Goal: Find specific page/section: Find specific page/section

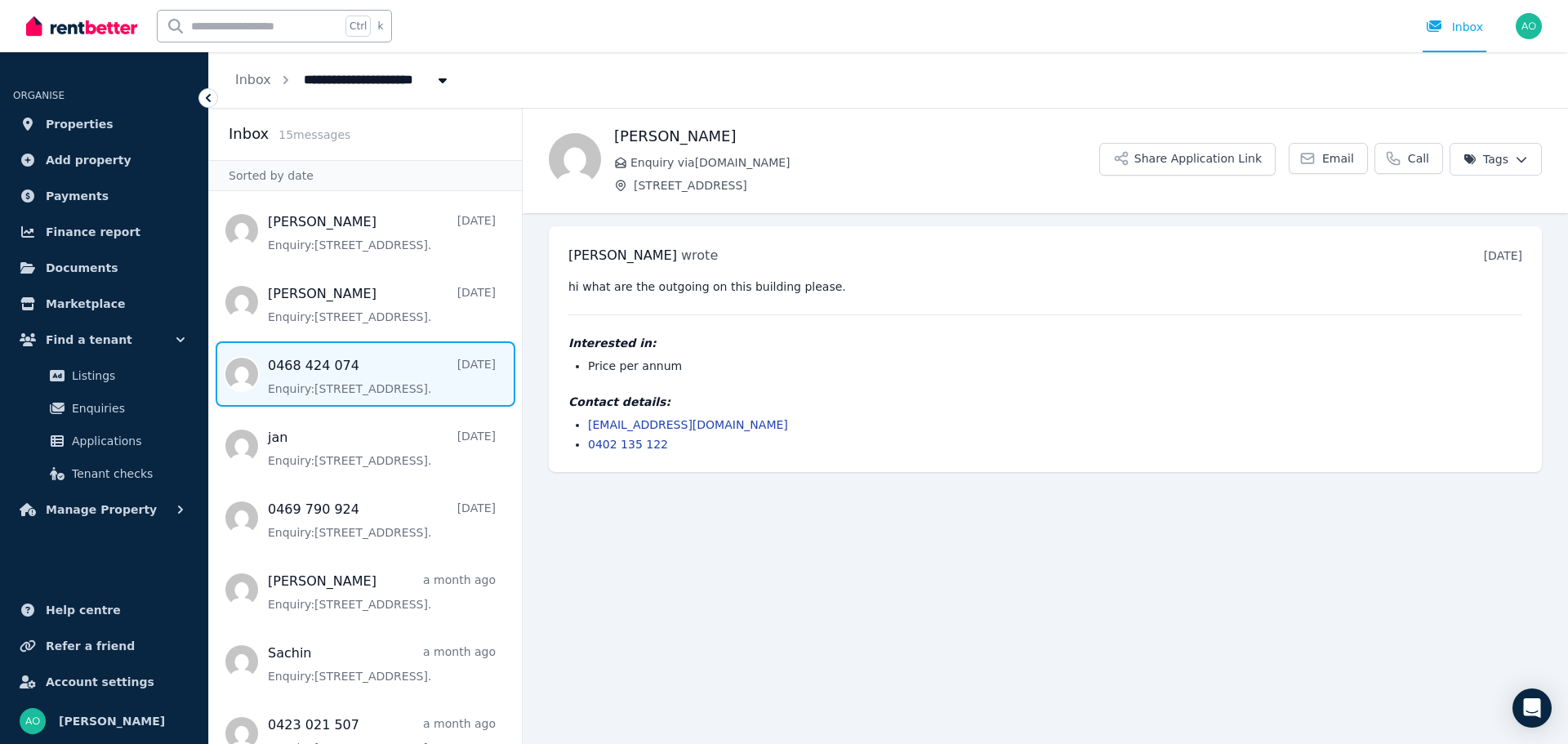
click at [320, 375] on span "Message list" at bounding box center [365, 374] width 313 height 65
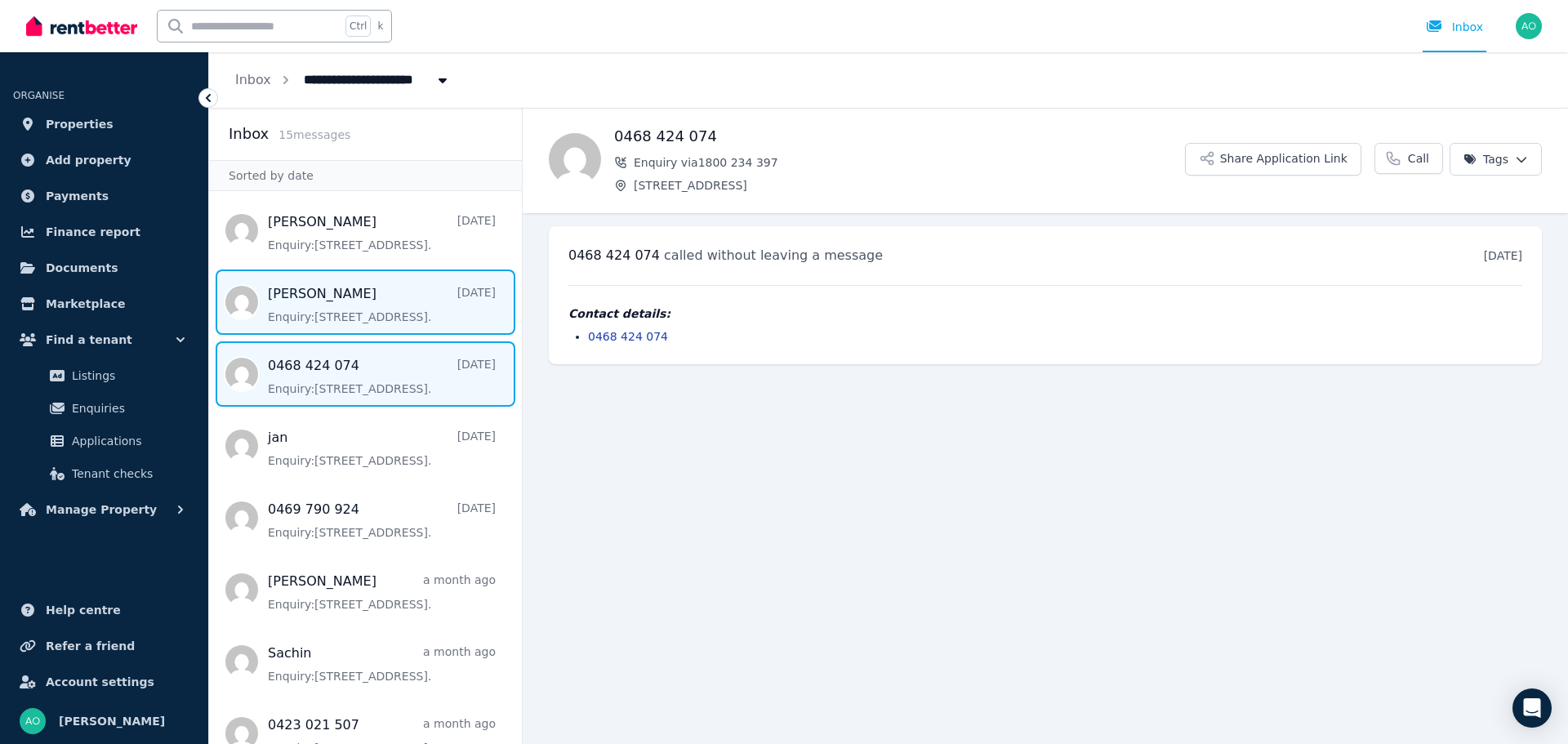
click at [352, 315] on span "Message list" at bounding box center [365, 302] width 313 height 65
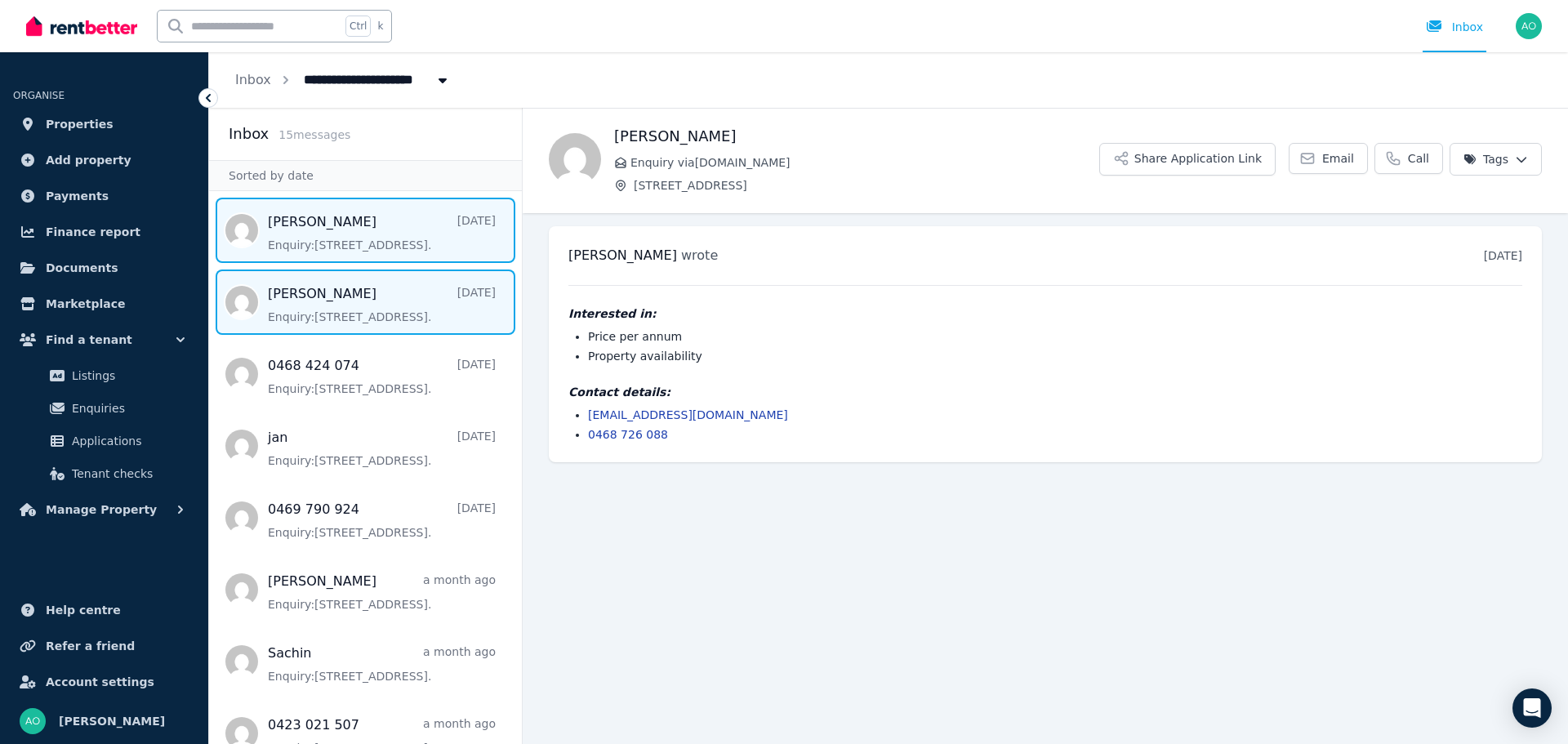
click at [338, 239] on span "Message list" at bounding box center [365, 229] width 313 height 65
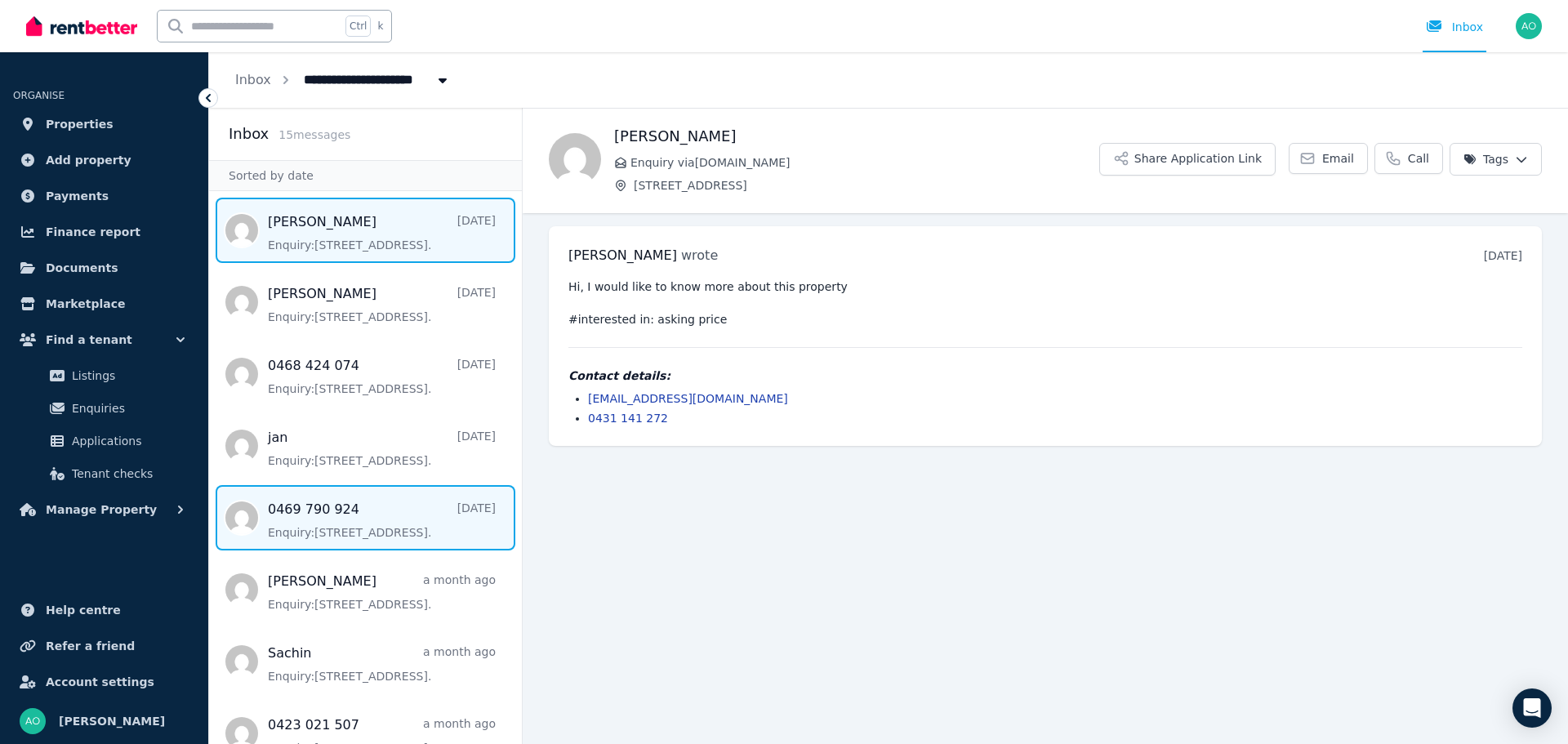
click at [293, 531] on span "Message list" at bounding box center [365, 517] width 313 height 65
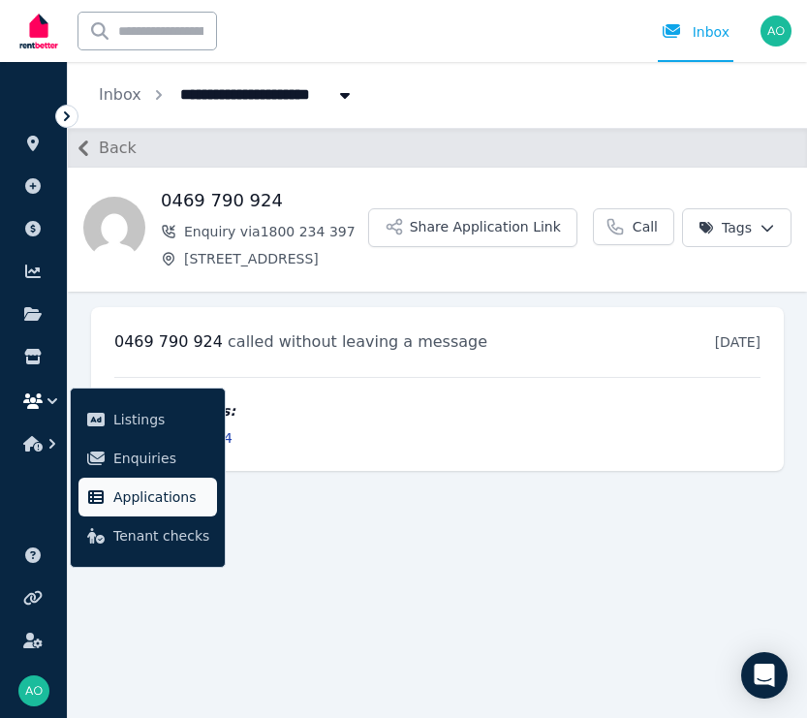
click at [171, 500] on span "Applications" at bounding box center [161, 496] width 96 height 23
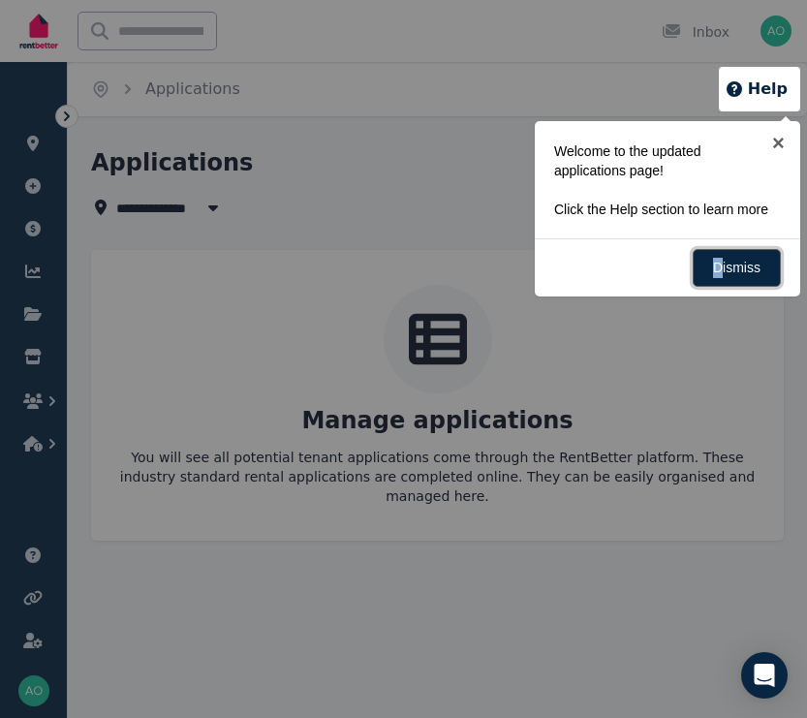
click at [723, 274] on link "Dismiss" at bounding box center [737, 268] width 88 height 38
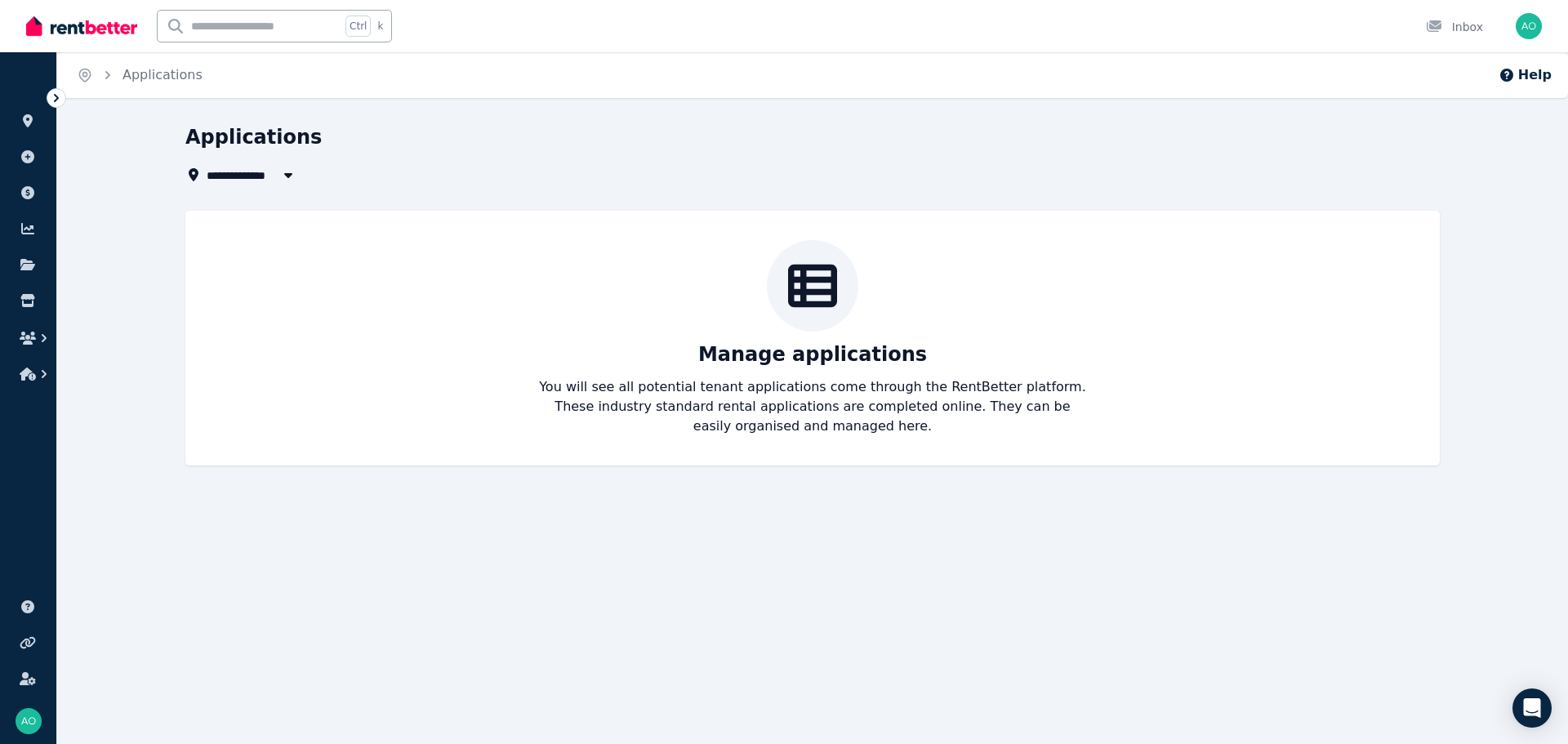
click at [117, 24] on img at bounding box center [82, 25] width 111 height 24
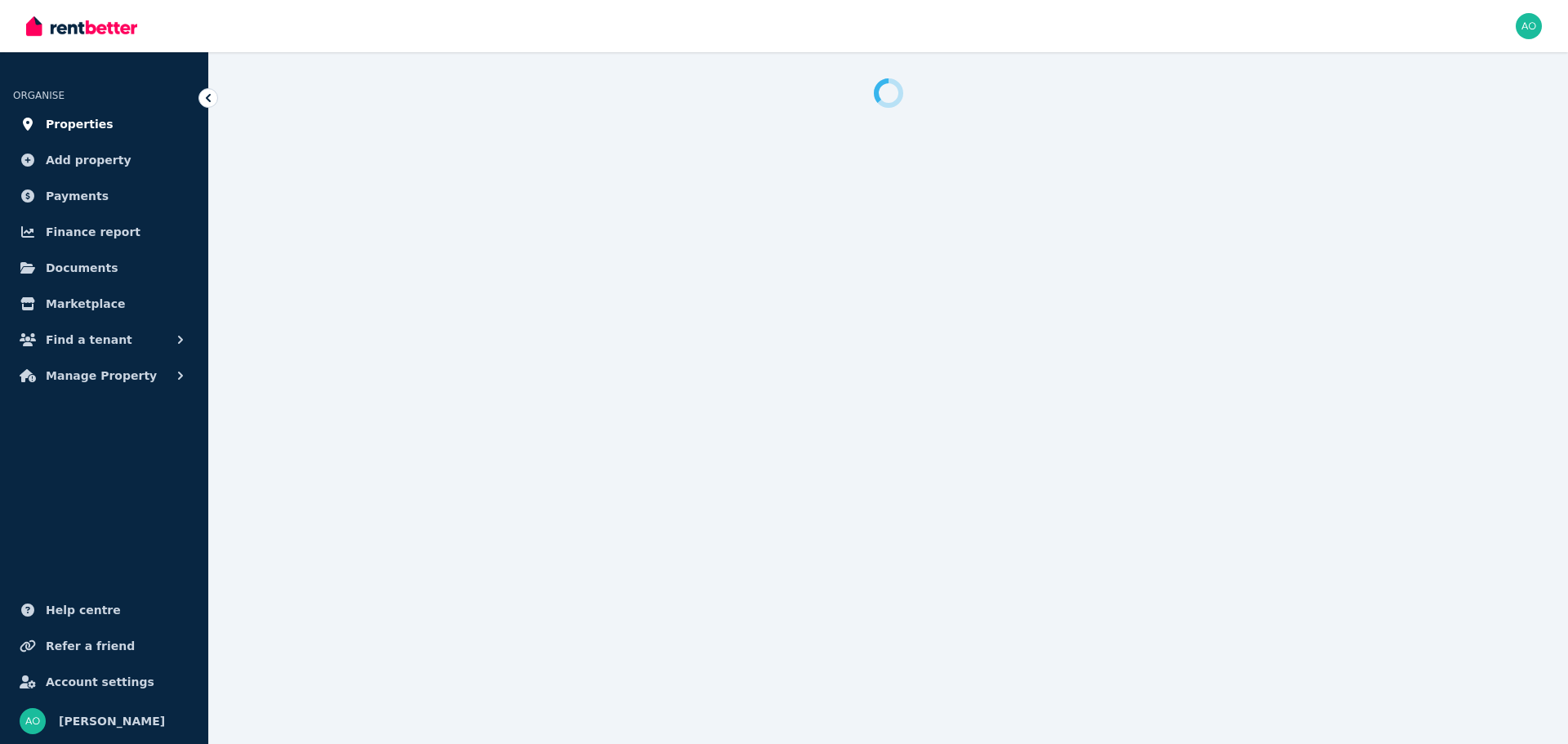
click at [78, 125] on span "Properties" at bounding box center [79, 124] width 67 height 19
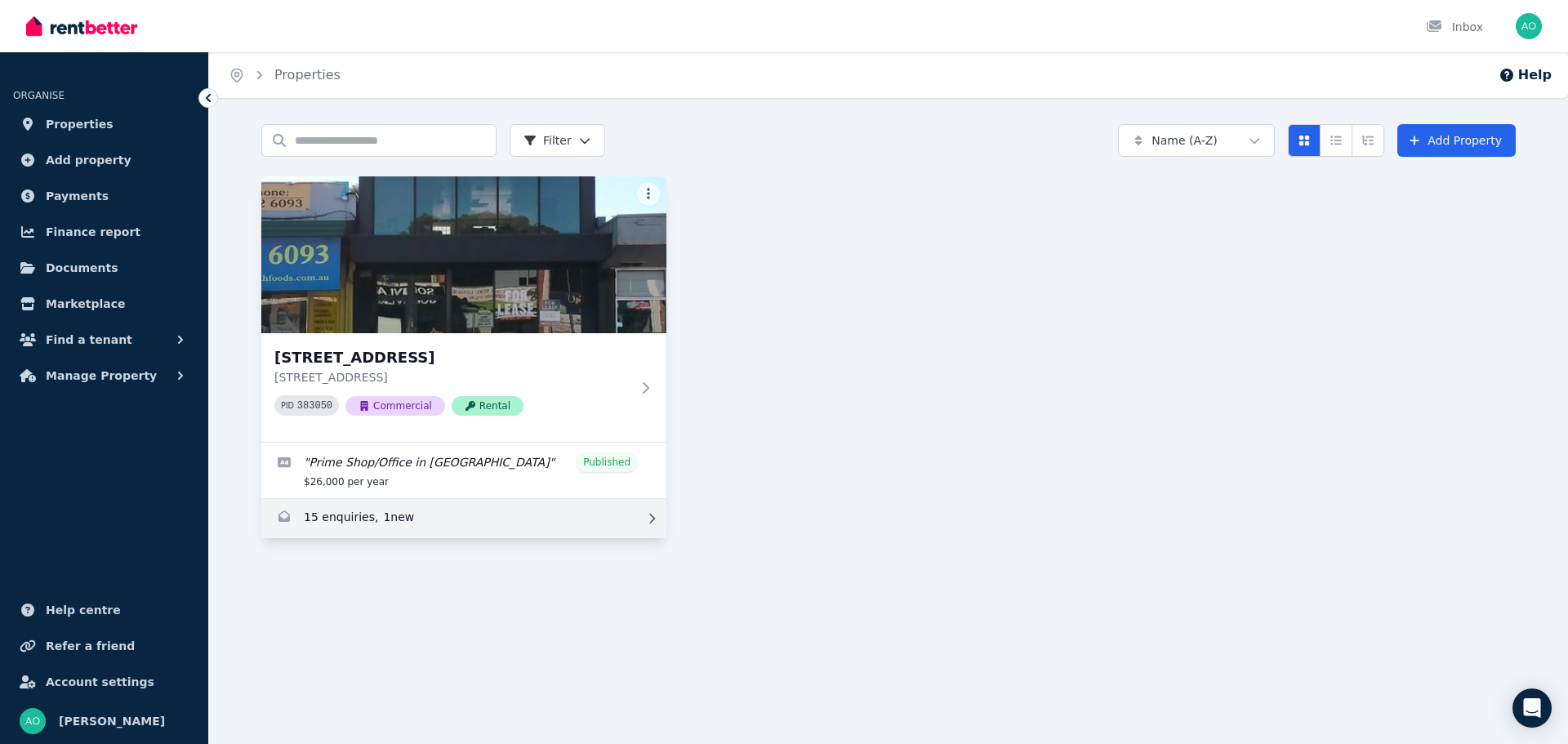
click at [388, 517] on link "Enquiries for 244 Dorset Rd, Boronia" at bounding box center [464, 519] width 405 height 39
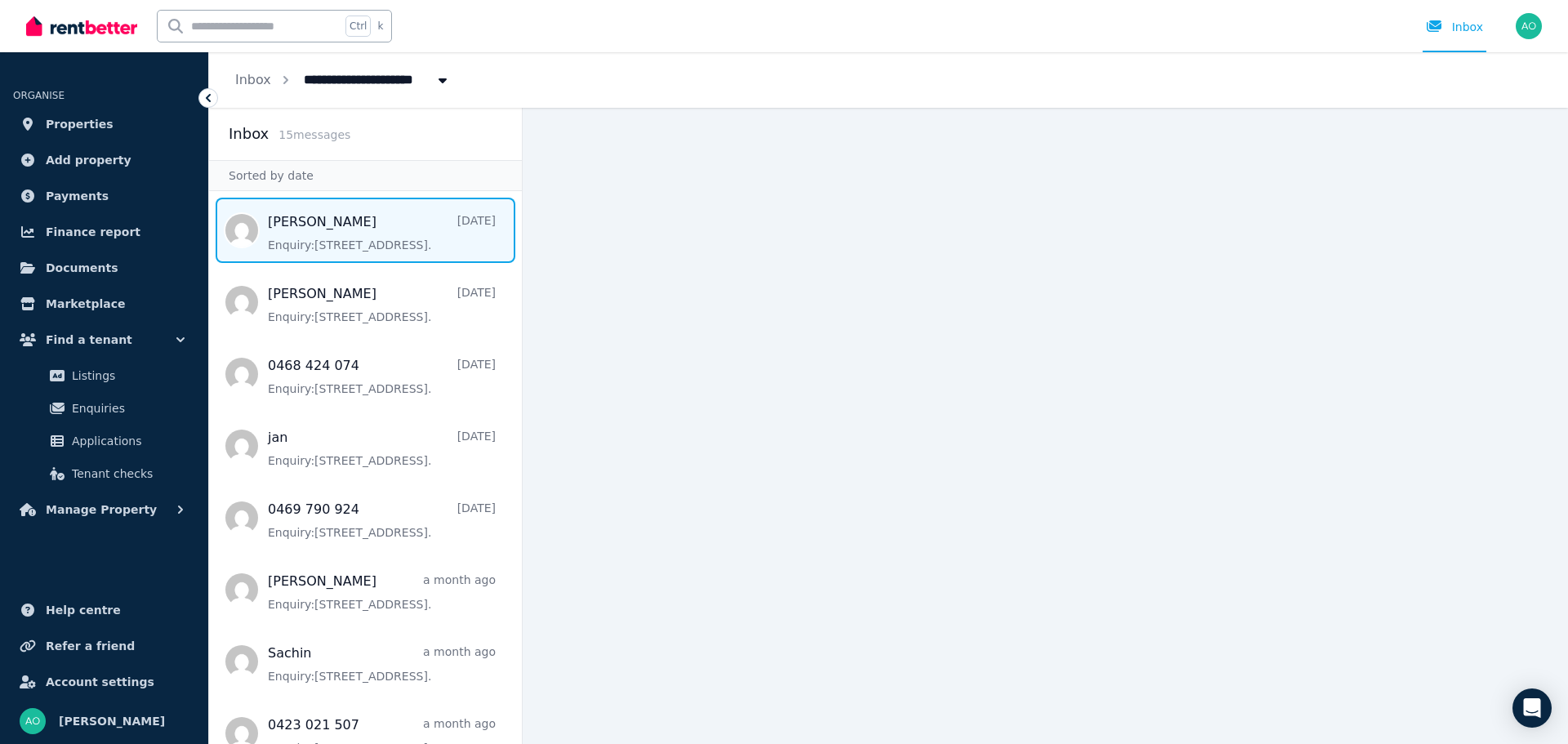
click at [352, 245] on span "Message list" at bounding box center [365, 229] width 313 height 65
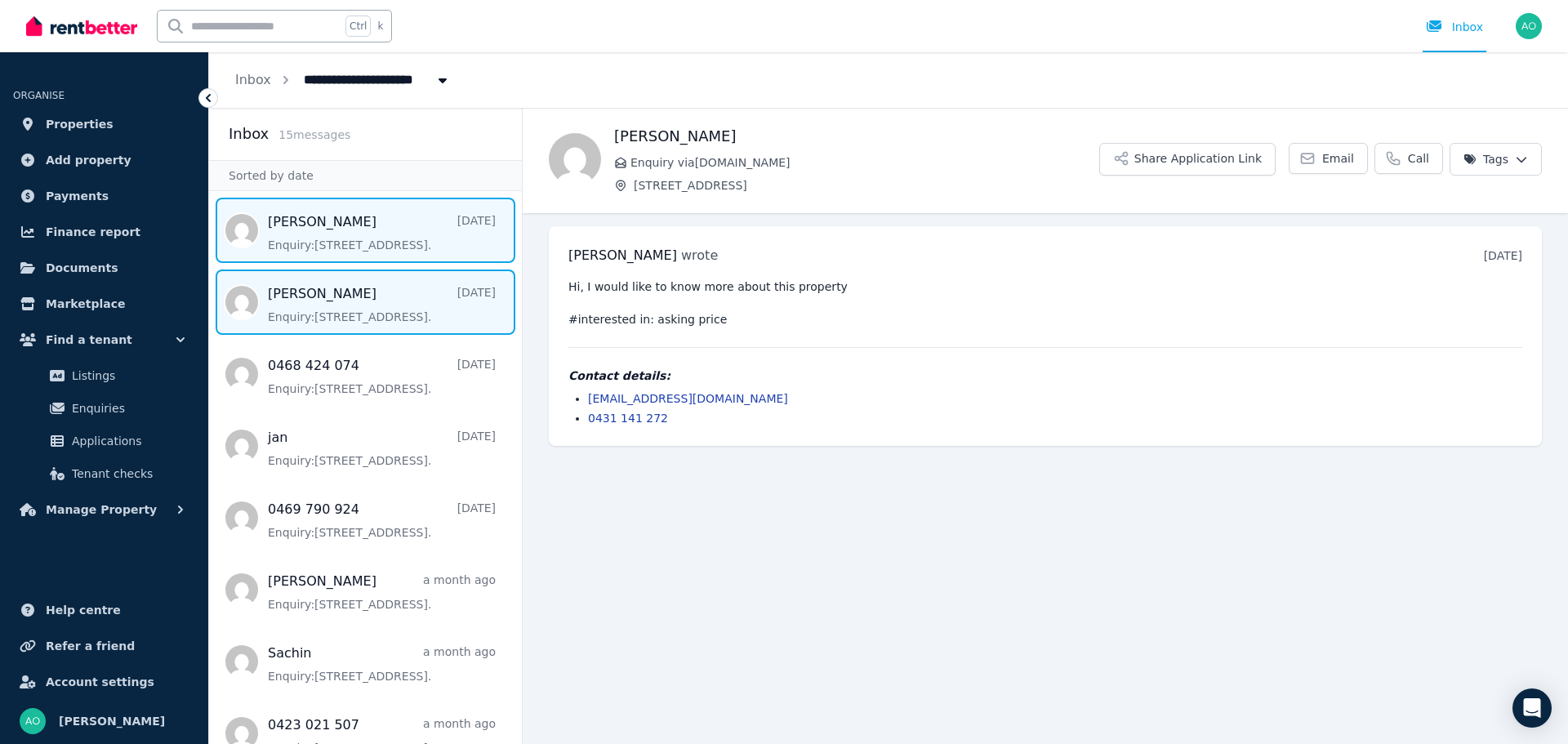
click at [399, 313] on span "Message list" at bounding box center [365, 302] width 313 height 65
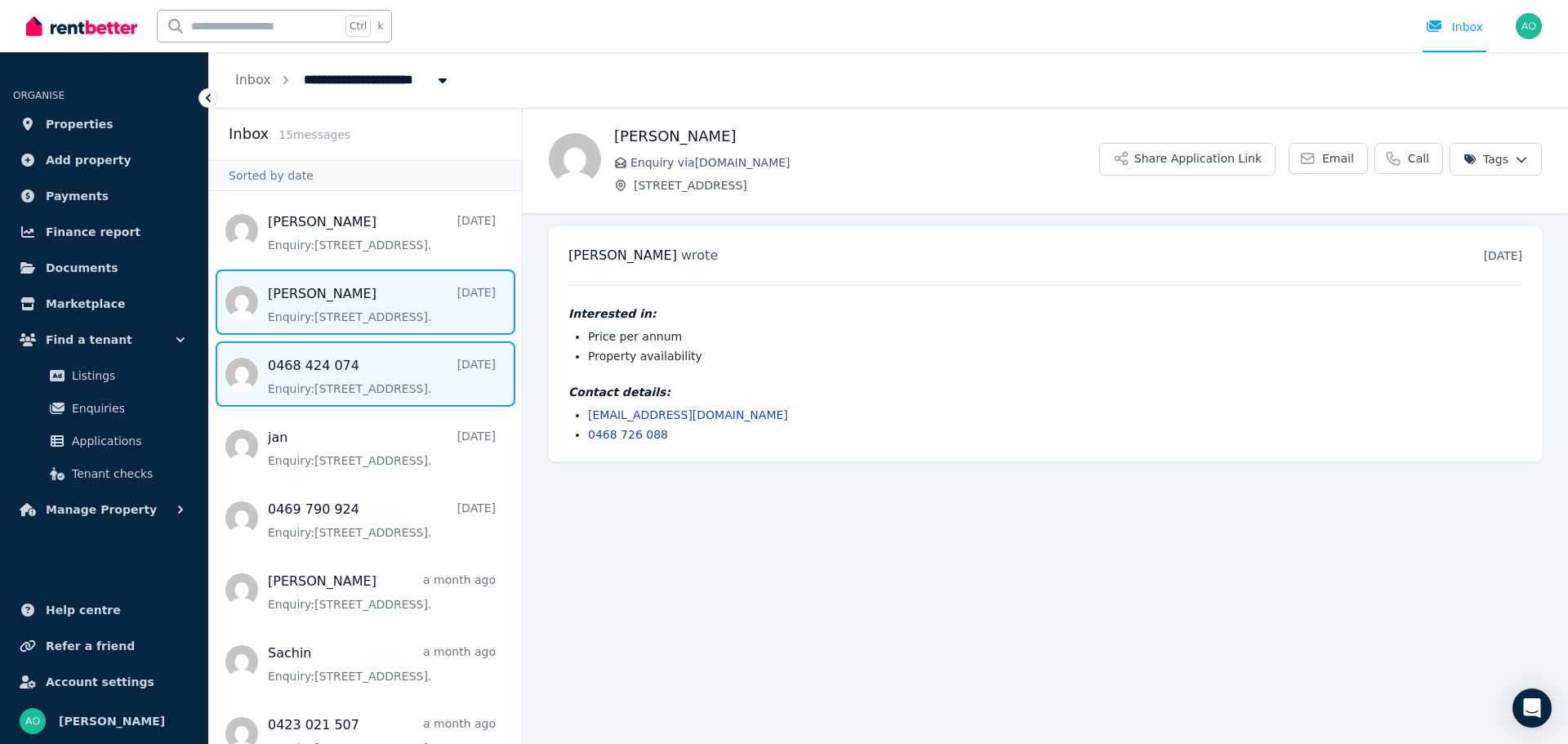
click at [371, 385] on span "Message list" at bounding box center [365, 374] width 313 height 65
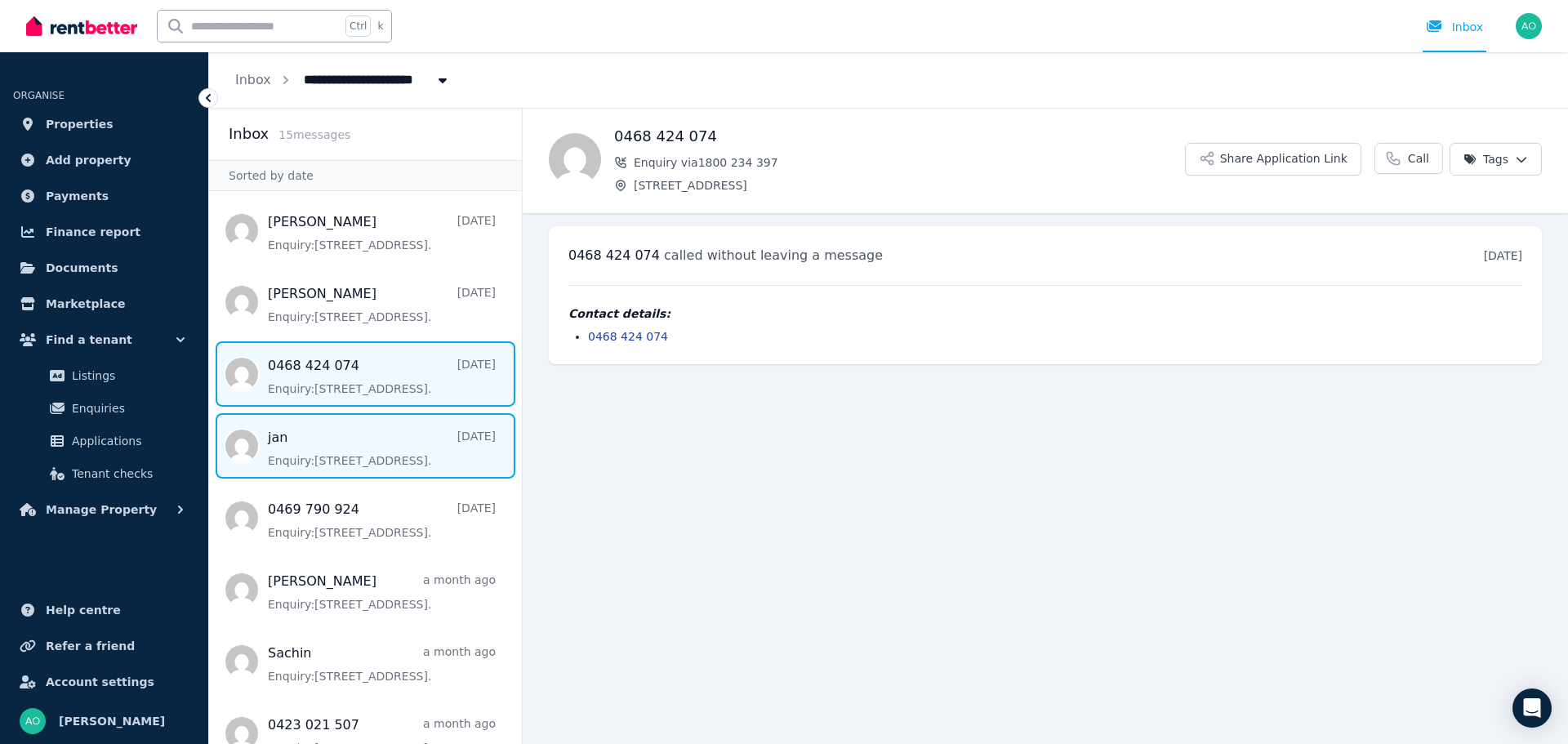
click at [374, 459] on span "Message list" at bounding box center [365, 445] width 313 height 65
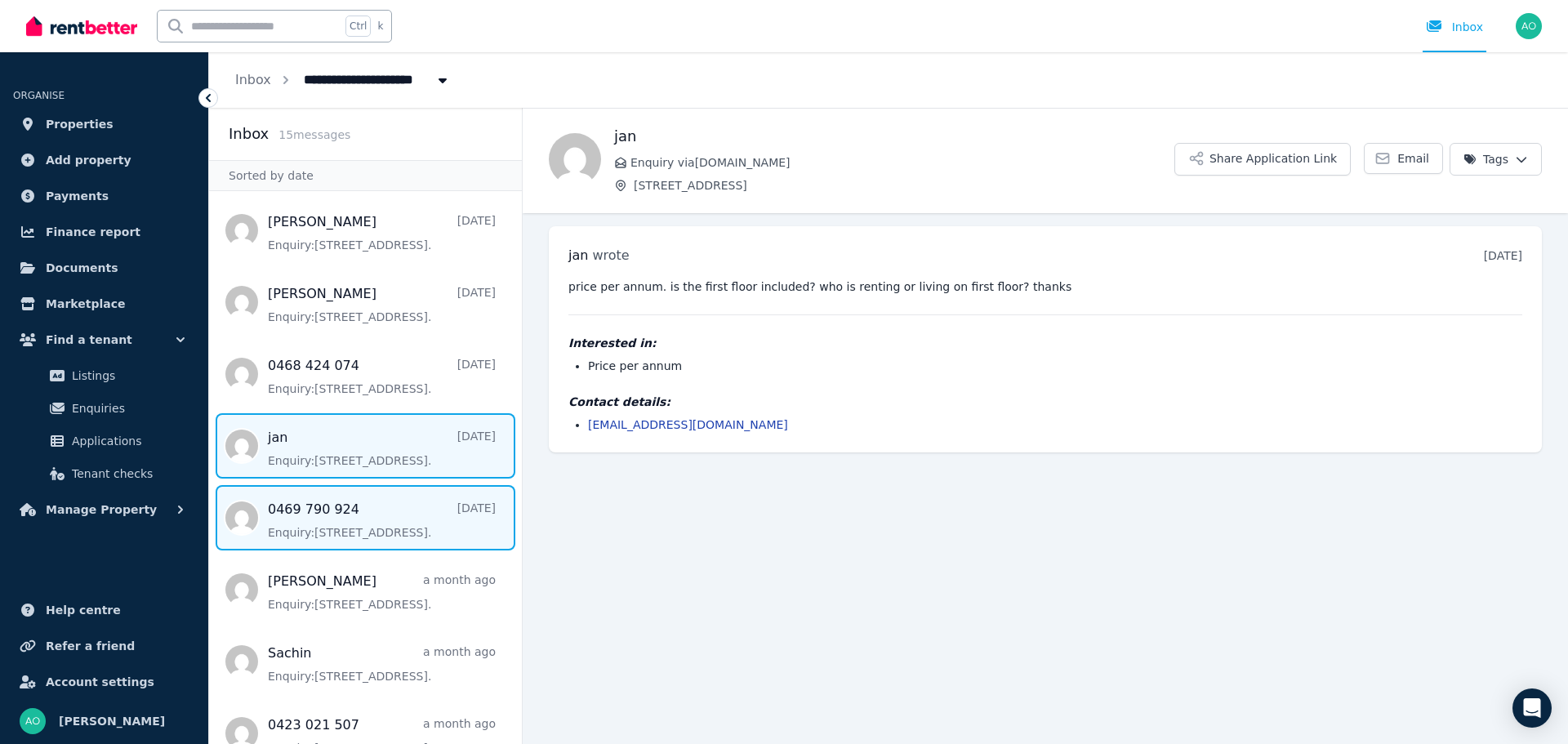
click at [400, 532] on span "Message list" at bounding box center [365, 517] width 313 height 65
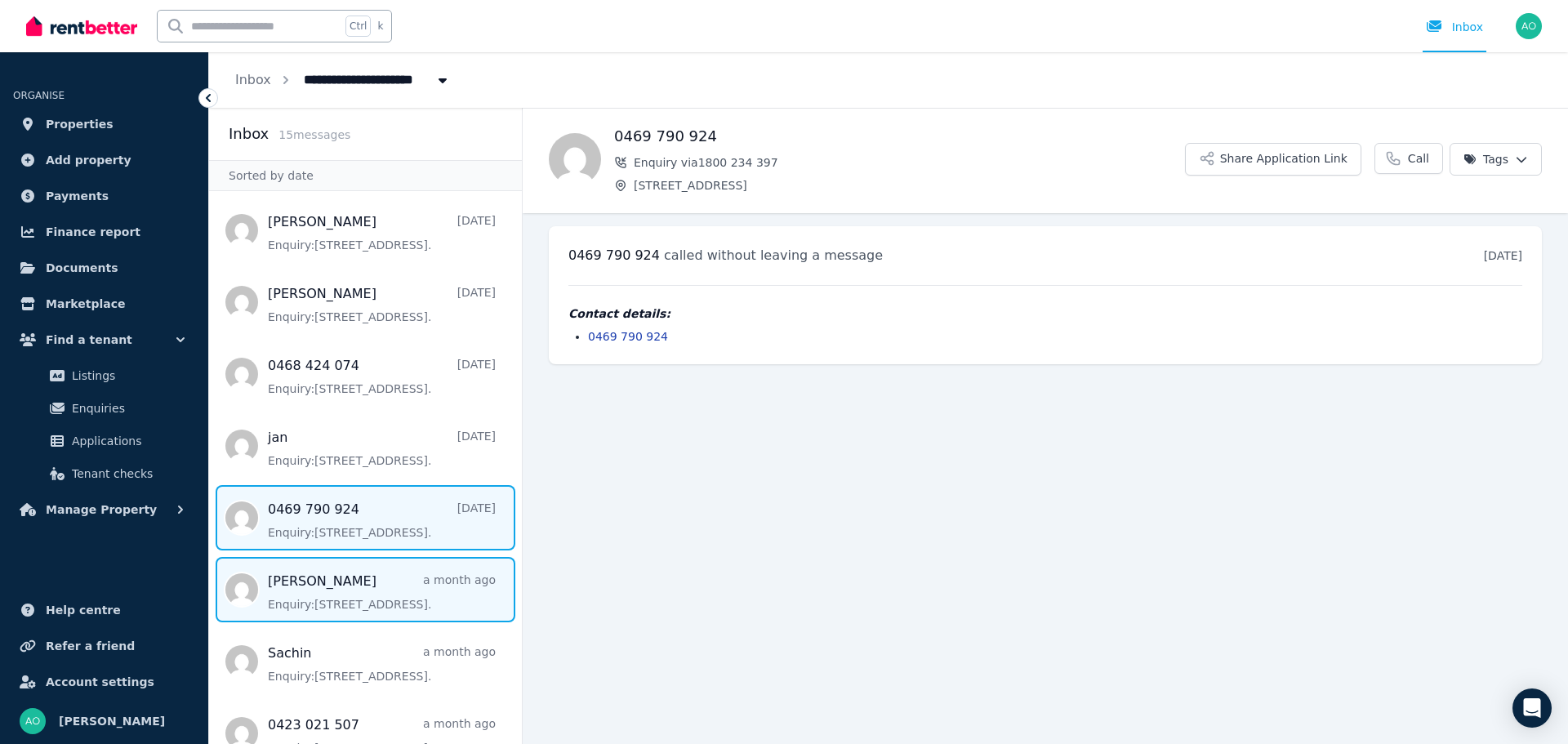
click at [363, 599] on span "Message list" at bounding box center [365, 590] width 313 height 65
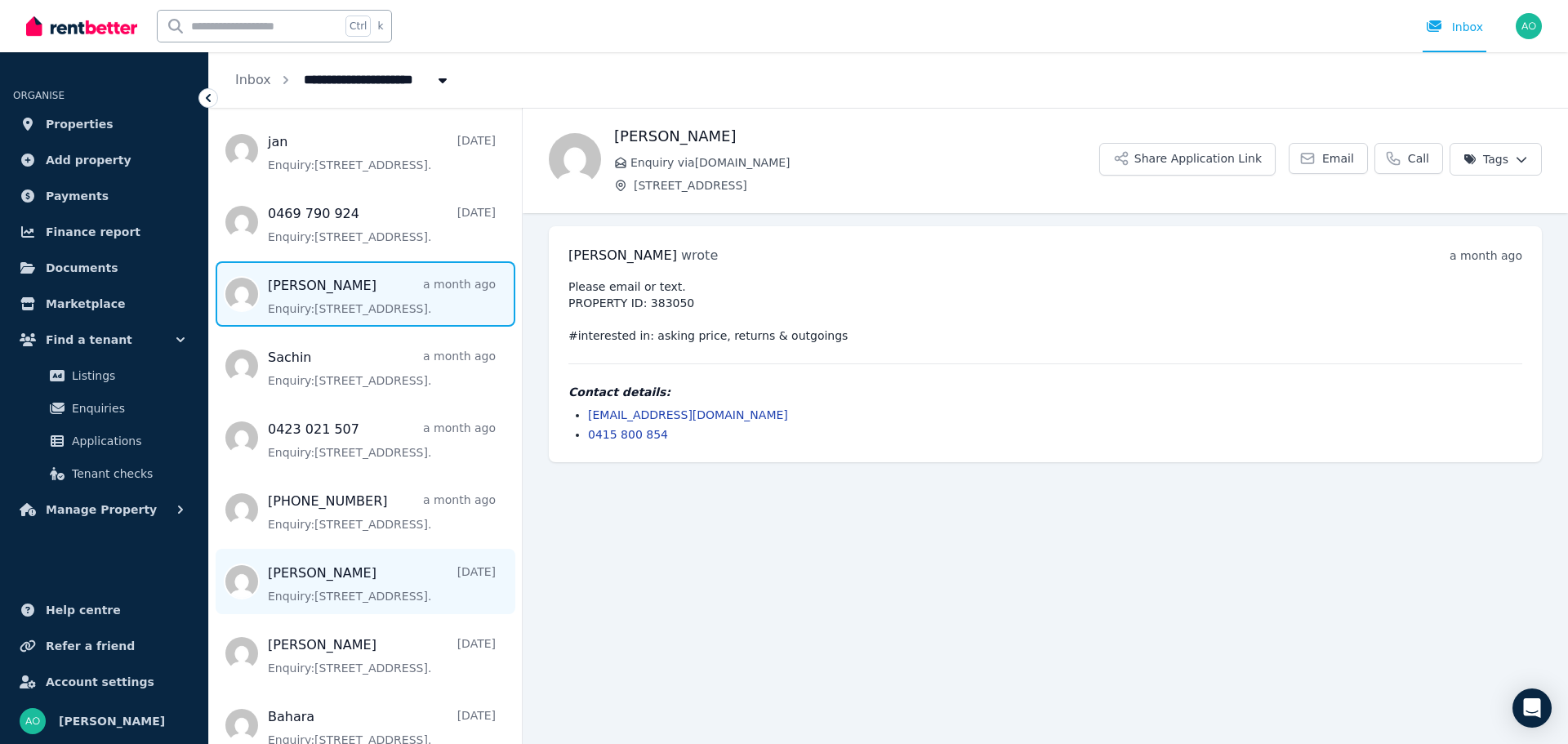
scroll to position [326, 0]
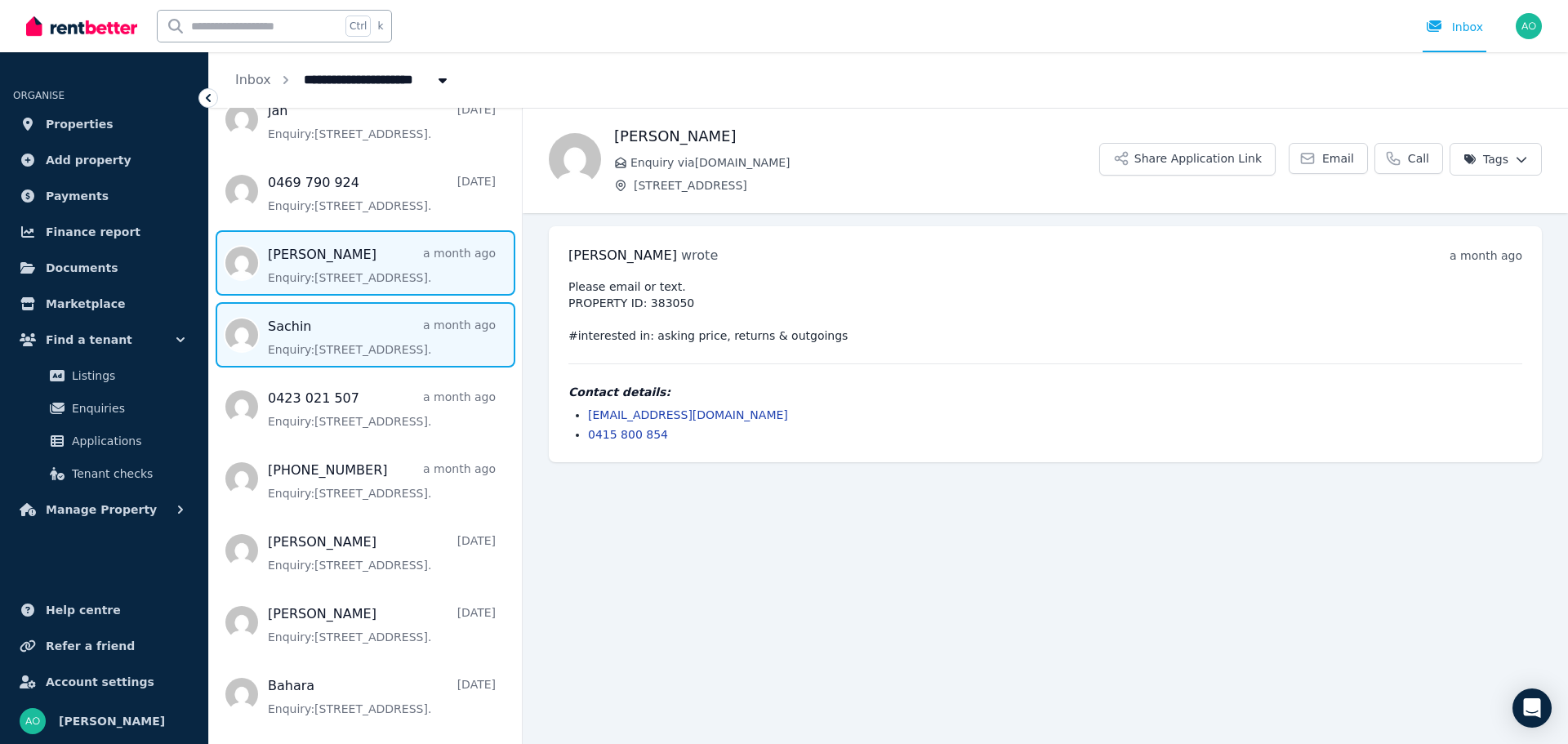
click at [378, 358] on span "Message list" at bounding box center [365, 334] width 313 height 65
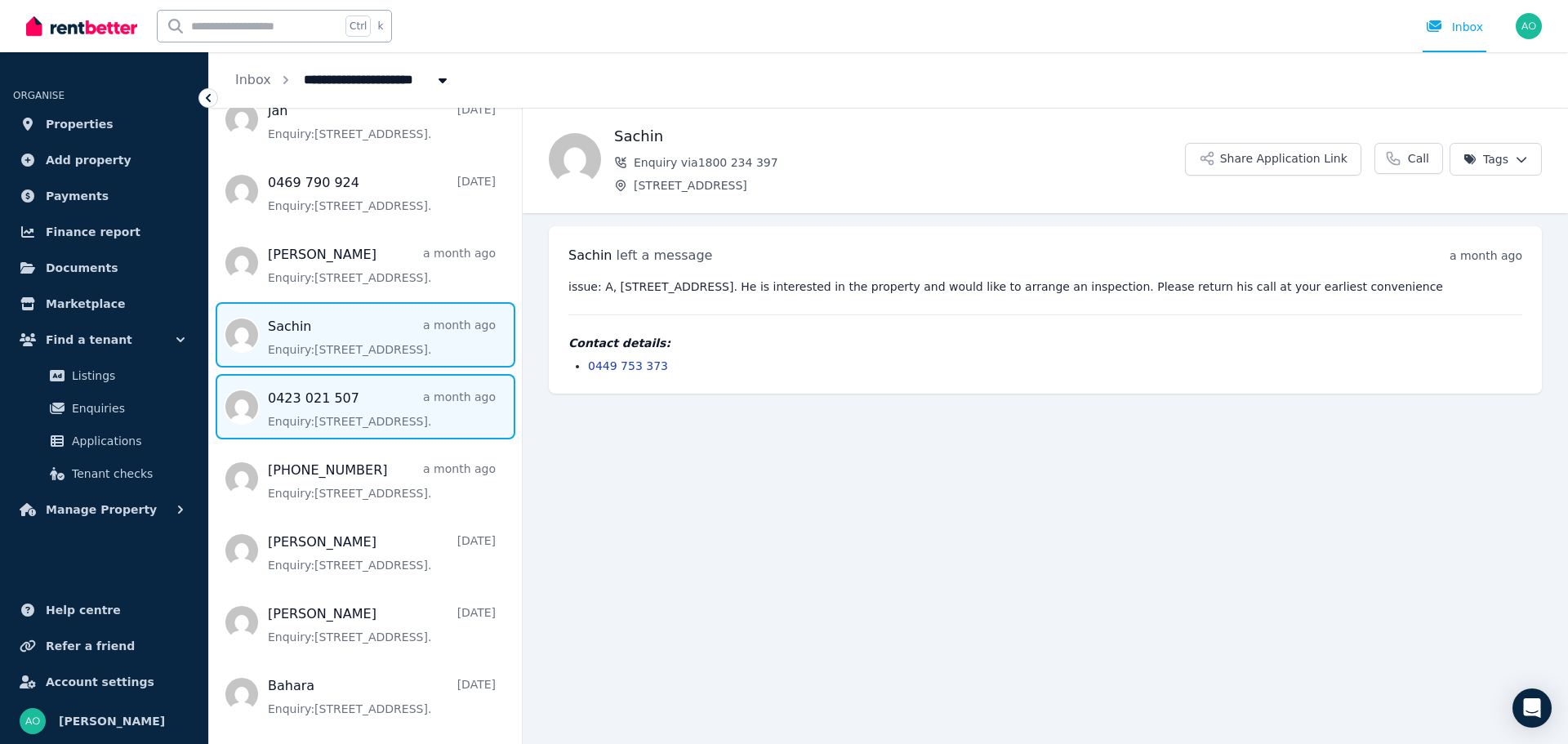
click at [351, 418] on span "Message list" at bounding box center [365, 407] width 313 height 65
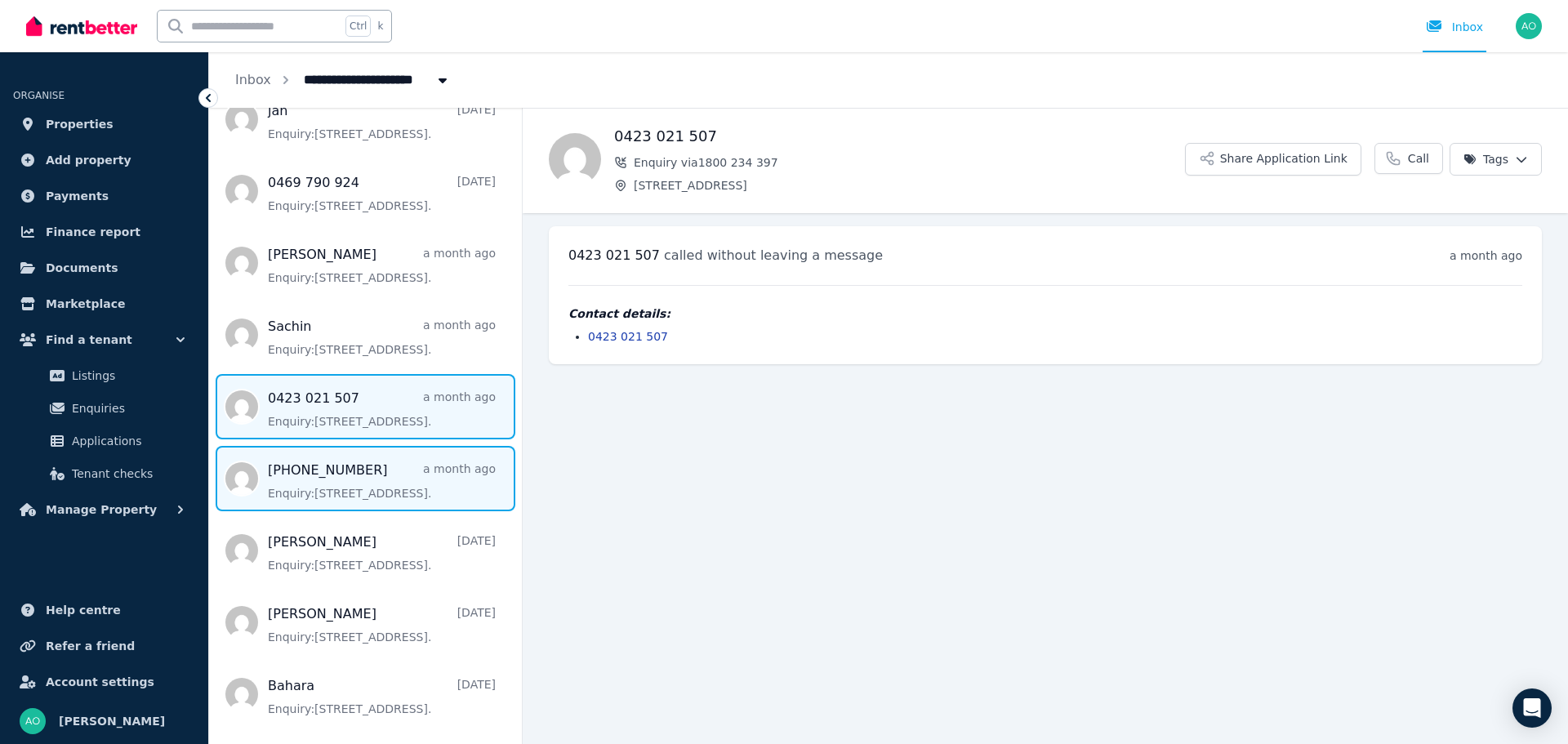
click at [356, 490] on span "Message list" at bounding box center [365, 478] width 313 height 65
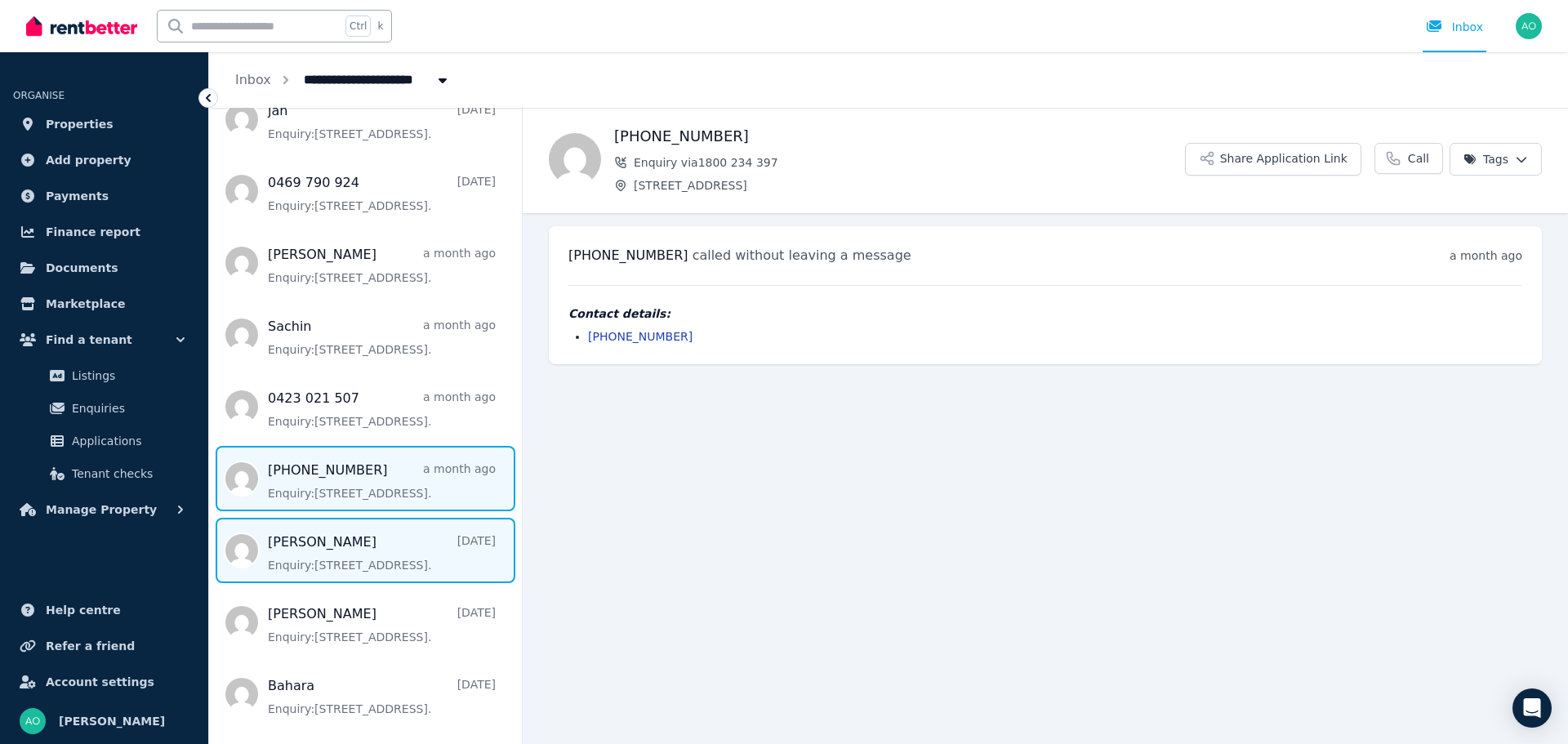
click at [373, 561] on span "Message list" at bounding box center [365, 550] width 313 height 65
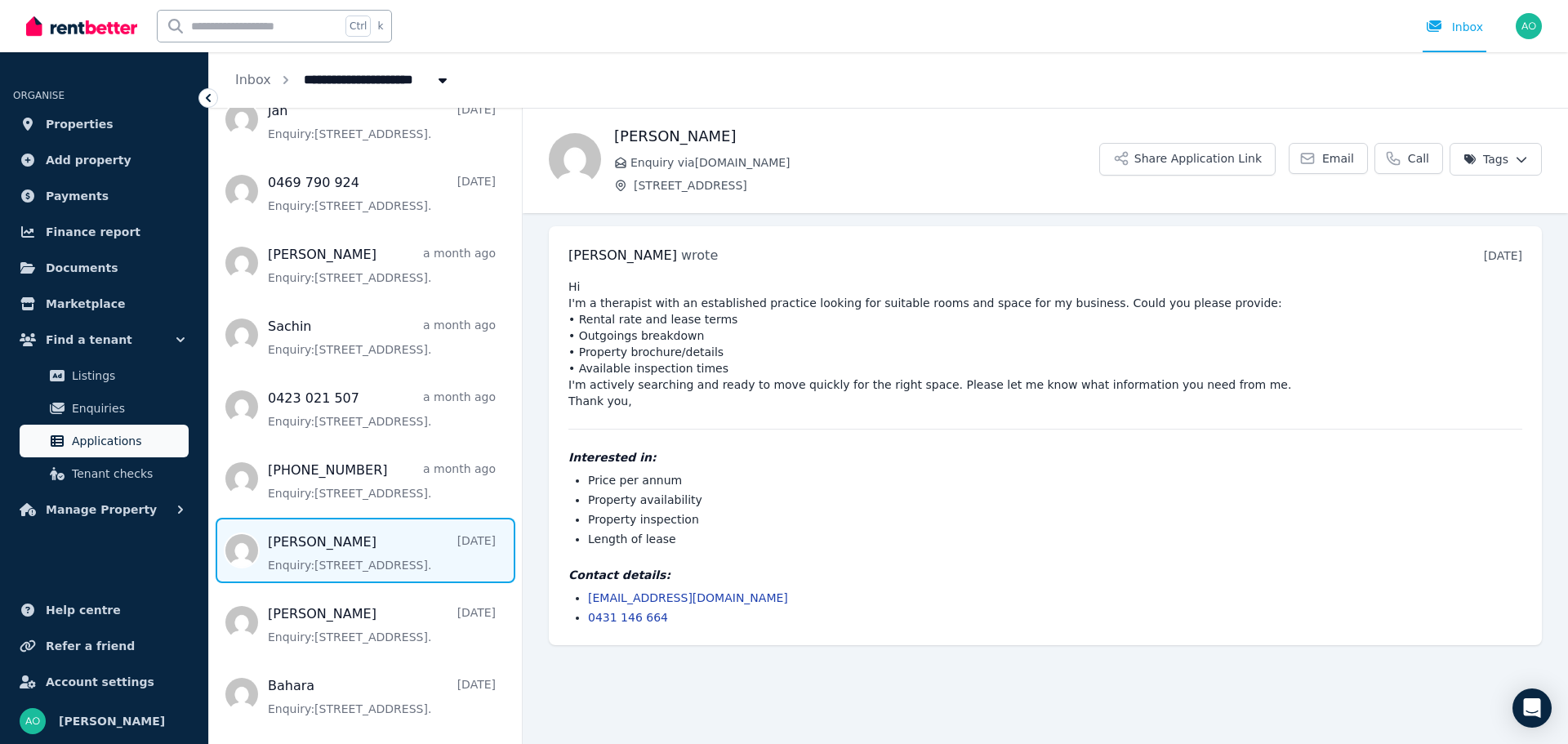
click at [94, 444] on span "Applications" at bounding box center [126, 440] width 110 height 19
